Goal: Navigation & Orientation: Find specific page/section

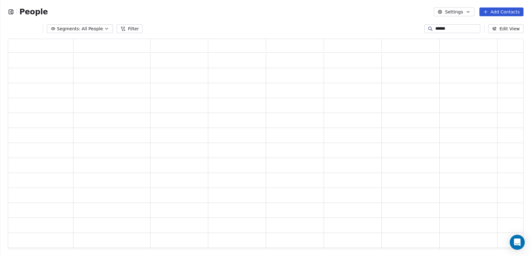
type input "*****"
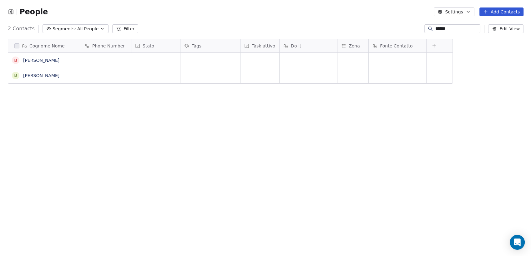
scroll to position [220, 525]
click at [53, 58] on link "[PERSON_NAME]" at bounding box center [41, 60] width 36 height 5
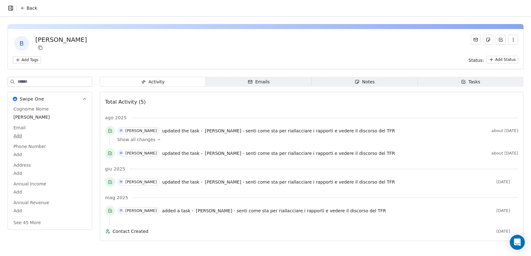
click at [284, 81] on span "Emails Emails" at bounding box center [259, 82] width 106 height 10
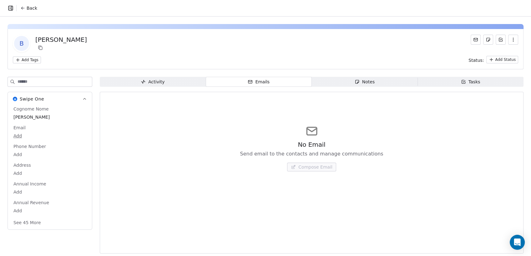
click at [343, 83] on span "Notes Notes" at bounding box center [365, 82] width 106 height 10
click at [463, 81] on icon "button" at bounding box center [464, 82] width 2 height 2
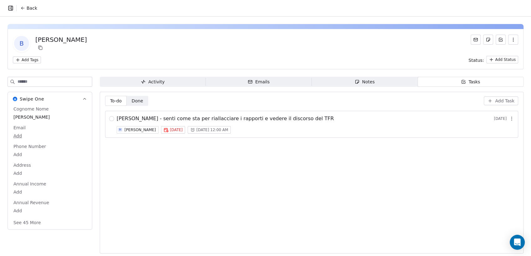
click at [28, 9] on span "Back" at bounding box center [32, 8] width 11 height 6
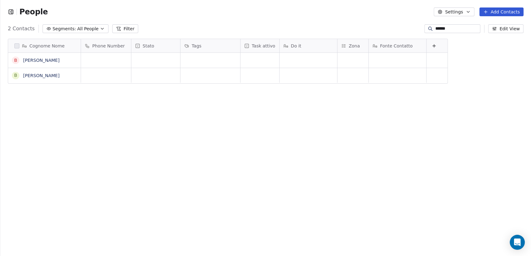
scroll to position [220, 525]
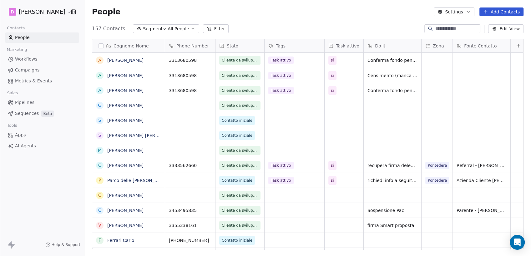
scroll to position [220, 441]
click at [22, 134] on span "Apps" at bounding box center [20, 135] width 11 height 7
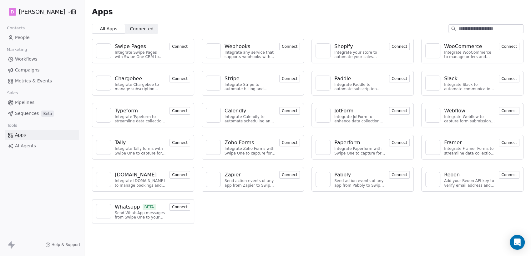
click at [58, 10] on html "D Manuel Spena Contacts People Marketing Workflows Campaigns Metrics & Events S…" at bounding box center [265, 128] width 531 height 256
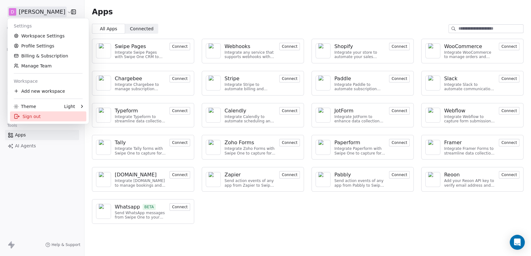
click at [41, 114] on div "Sign out" at bounding box center [48, 117] width 76 height 10
